Goal: Task Accomplishment & Management: Manage account settings

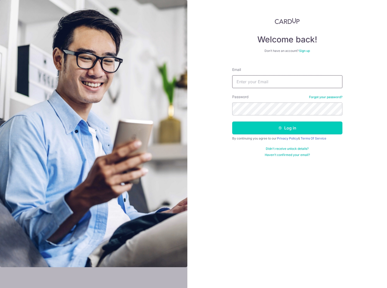
type input "[EMAIL_ADDRESS][DOMAIN_NAME]"
click at [287, 128] on button "Log in" at bounding box center [287, 127] width 110 height 13
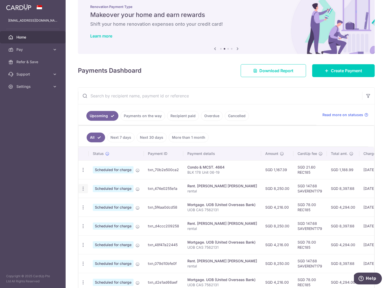
click at [81, 189] on icon "button" at bounding box center [83, 188] width 5 height 5
click at [108, 204] on span "Update payment" at bounding box center [110, 202] width 35 height 6
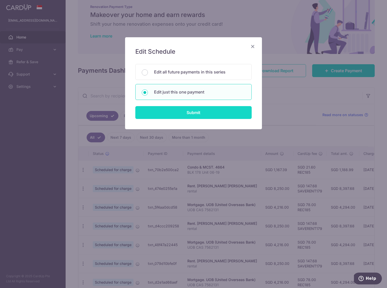
click at [190, 114] on input "Submit" at bounding box center [193, 112] width 117 height 13
radio input "true"
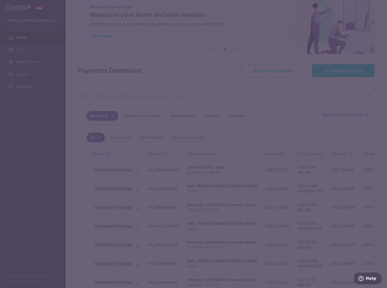
type input "8,250.00"
type input "[DATE]"
type input "rental"
type input "SAVERENT179"
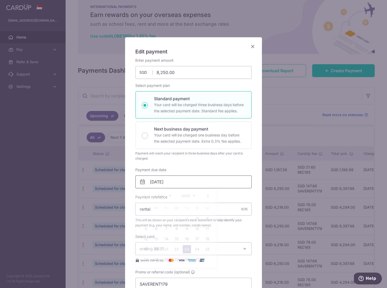
click at [178, 182] on input "[DATE]" at bounding box center [193, 181] width 117 height 13
click at [198, 220] on link "3" at bounding box center [197, 218] width 8 height 8
type input "[DATE]"
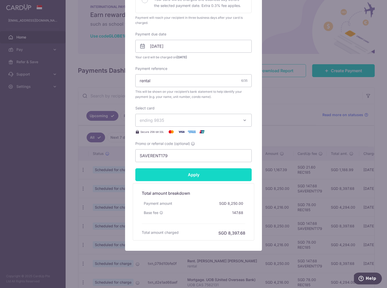
scroll to position [135, 0]
click at [207, 176] on input "Apply" at bounding box center [193, 174] width 117 height 13
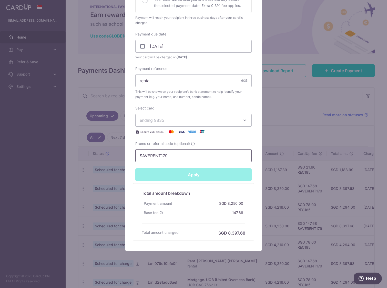
type input "Successfully Applied"
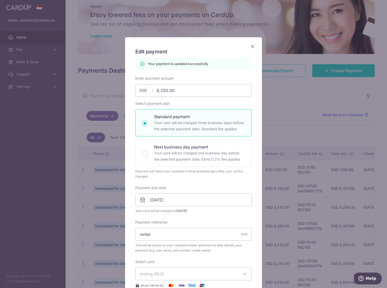
scroll to position [0, 0]
click at [250, 45] on div "Edit payment By clicking apply, you will make changes to all payments to [PERSO…" at bounding box center [194, 220] width 138 height 367
click at [253, 46] on icon "Close" at bounding box center [253, 46] width 6 height 6
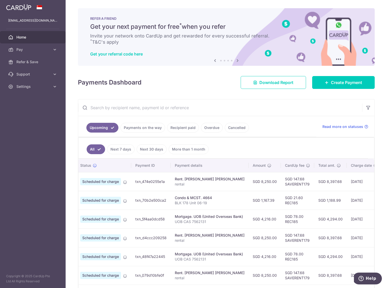
scroll to position [0, 11]
click at [39, 86] on span "Settings" at bounding box center [33, 86] width 34 height 5
click at [29, 112] on span "Logout" at bounding box center [33, 111] width 34 height 5
